Goal: Task Accomplishment & Management: Use online tool/utility

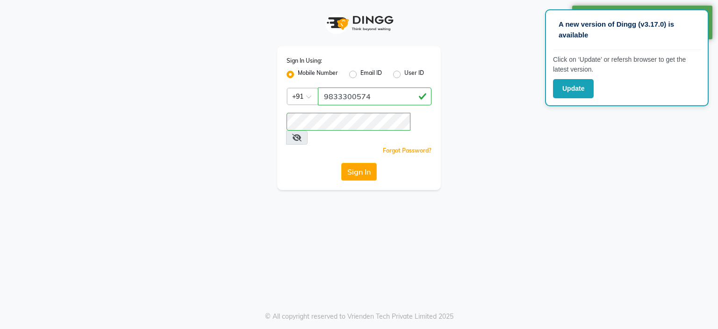
select select "service"
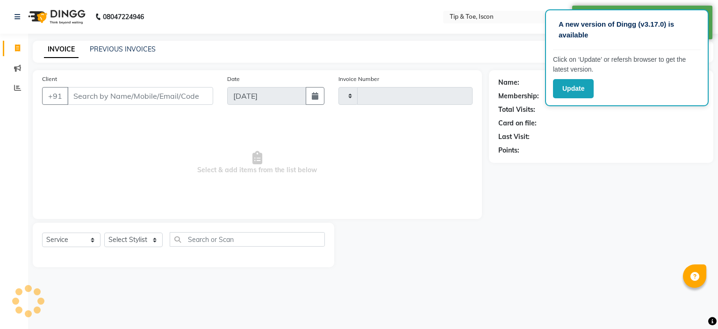
select select "en"
type input "0534"
select select "5988"
click at [132, 50] on link "PREVIOUS INVOICES" at bounding box center [123, 49] width 66 height 8
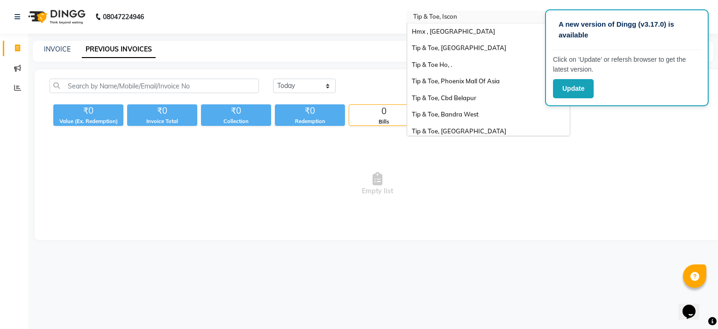
click at [455, 20] on input "text" at bounding box center [479, 17] width 136 height 9
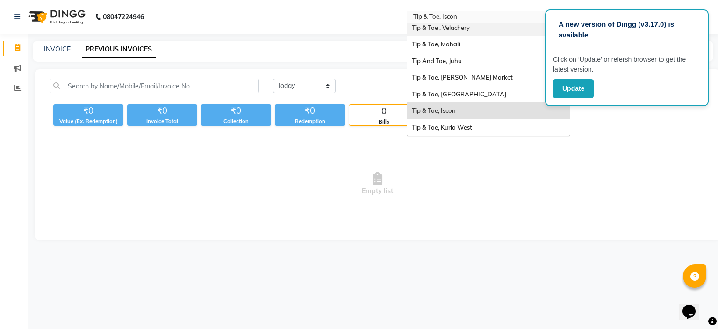
click at [444, 26] on span "Tip & Toe , Velachery" at bounding box center [441, 27] width 58 height 7
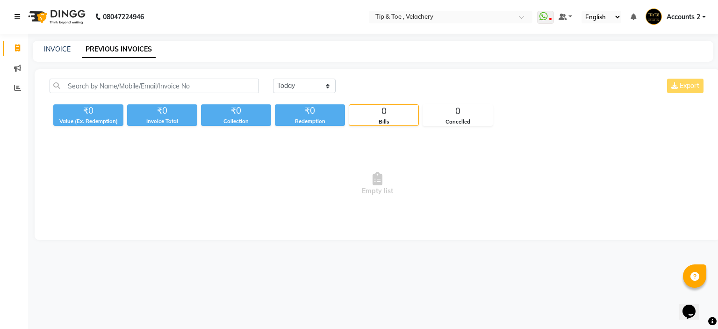
click at [17, 17] on icon at bounding box center [17, 17] width 6 height 7
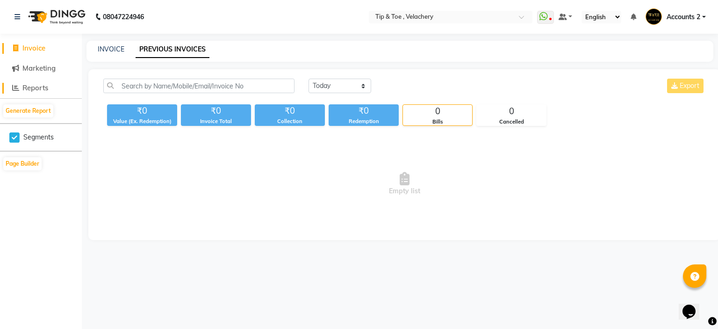
click at [34, 85] on span "Reports" at bounding box center [35, 87] width 26 height 9
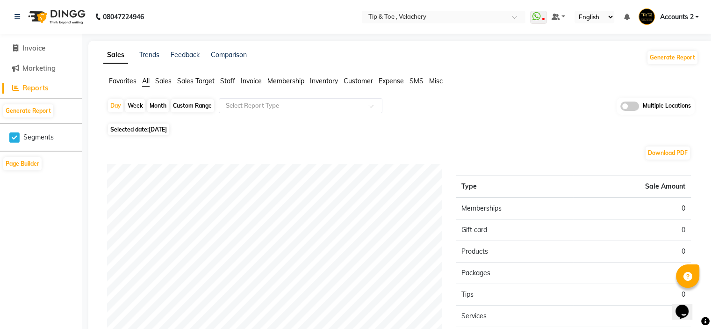
click at [166, 82] on span "Sales" at bounding box center [163, 81] width 16 height 8
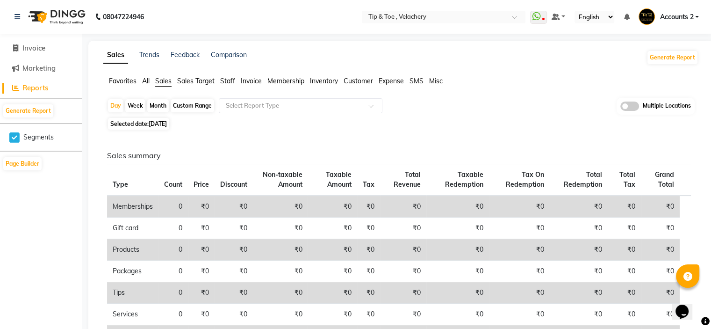
click at [160, 104] on div "Month" at bounding box center [158, 105] width 22 height 13
select select "9"
select select "2025"
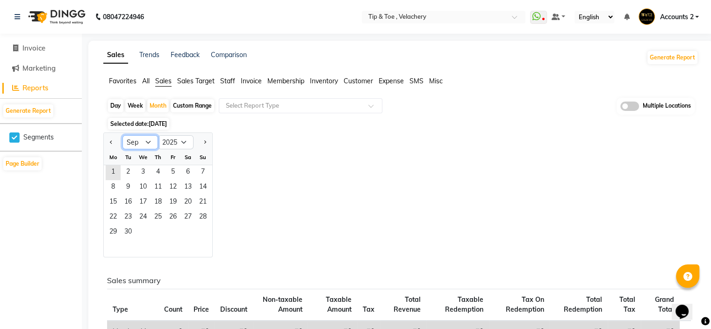
click at [148, 140] on select "Jan Feb Mar Apr May Jun [DATE] Aug Sep Oct Nov Dec" at bounding box center [140, 142] width 36 height 14
select select "7"
click at [122, 135] on select "Jan Feb Mar Apr May Jun [DATE] Aug Sep Oct Nov Dec" at bounding box center [140, 142] width 36 height 14
click at [131, 173] on span "1" at bounding box center [128, 172] width 15 height 15
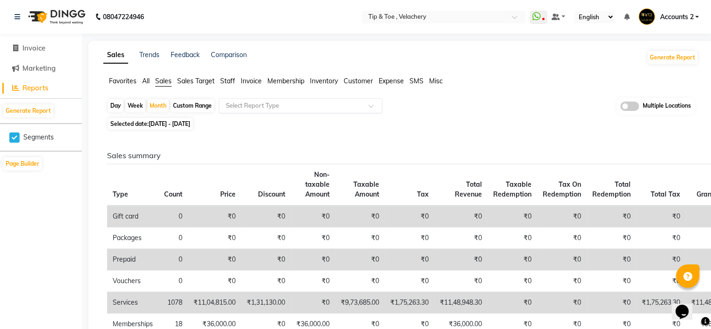
click at [253, 103] on input "text" at bounding box center [291, 105] width 135 height 9
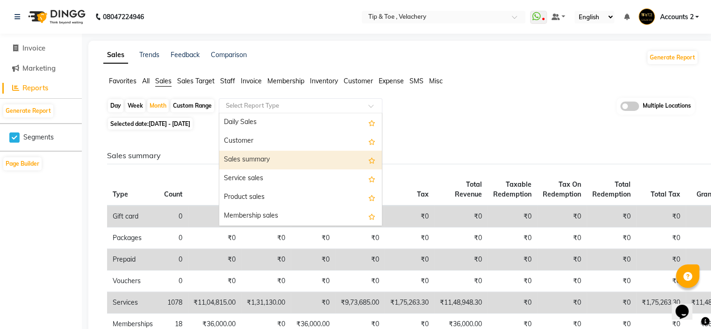
click at [246, 160] on div "Sales summary" at bounding box center [300, 160] width 163 height 19
select select "full_report"
select select "csv"
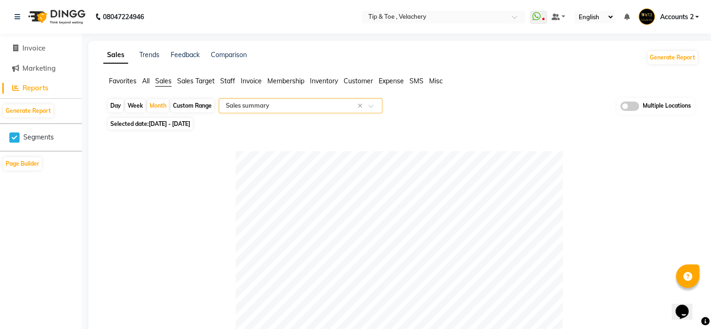
click at [248, 105] on input "text" at bounding box center [291, 105] width 135 height 9
